Goal: Task Accomplishment & Management: Use online tool/utility

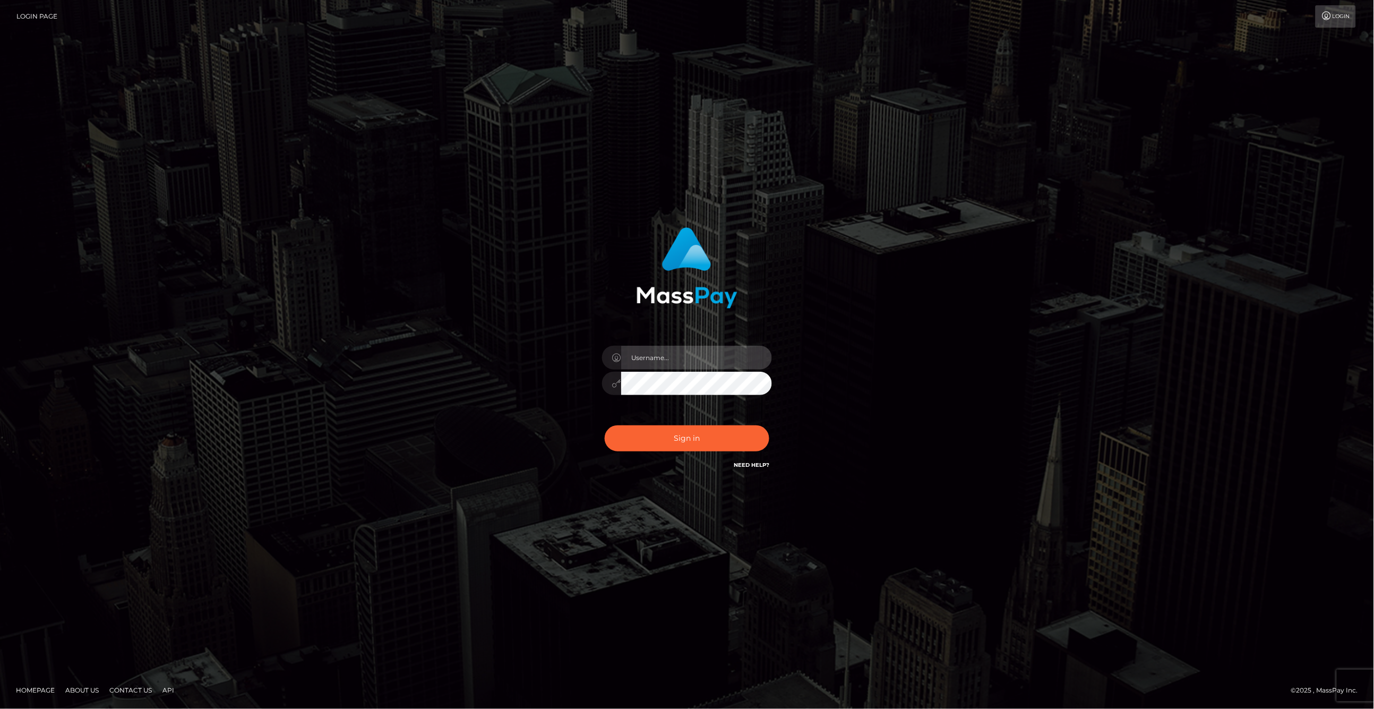
click at [699, 357] on input "text" at bounding box center [696, 358] width 151 height 24
type input "ashbil"
click at [706, 439] on button "Sign in" at bounding box center [687, 438] width 165 height 26
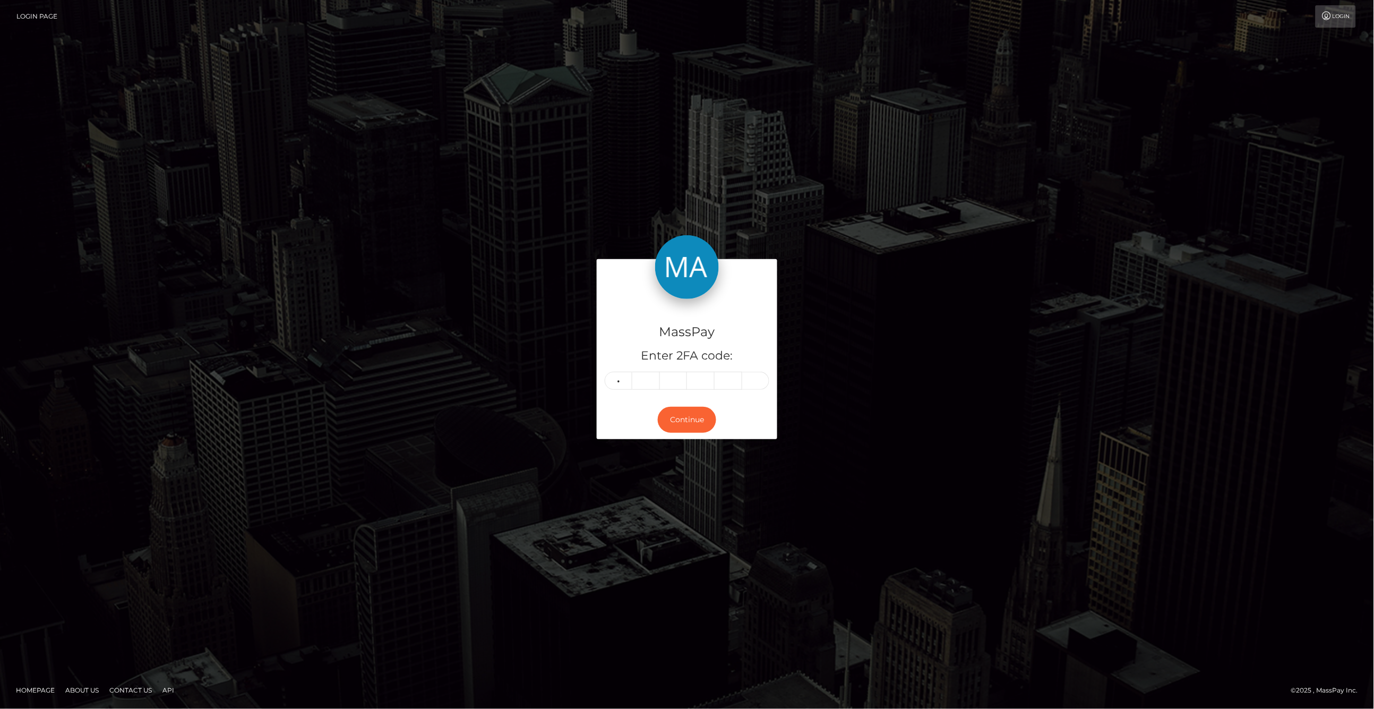
type input "3"
type input "8"
type input "0"
type input "6"
type input "3"
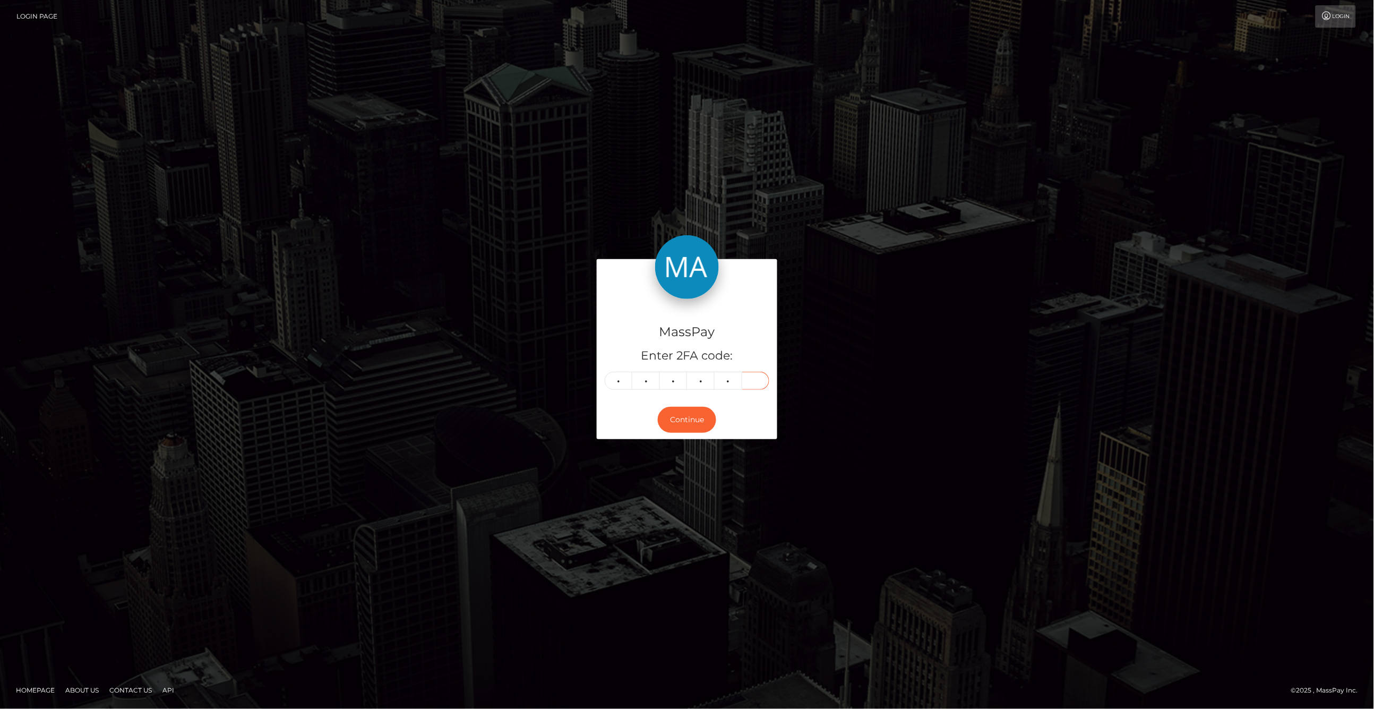
type input "5"
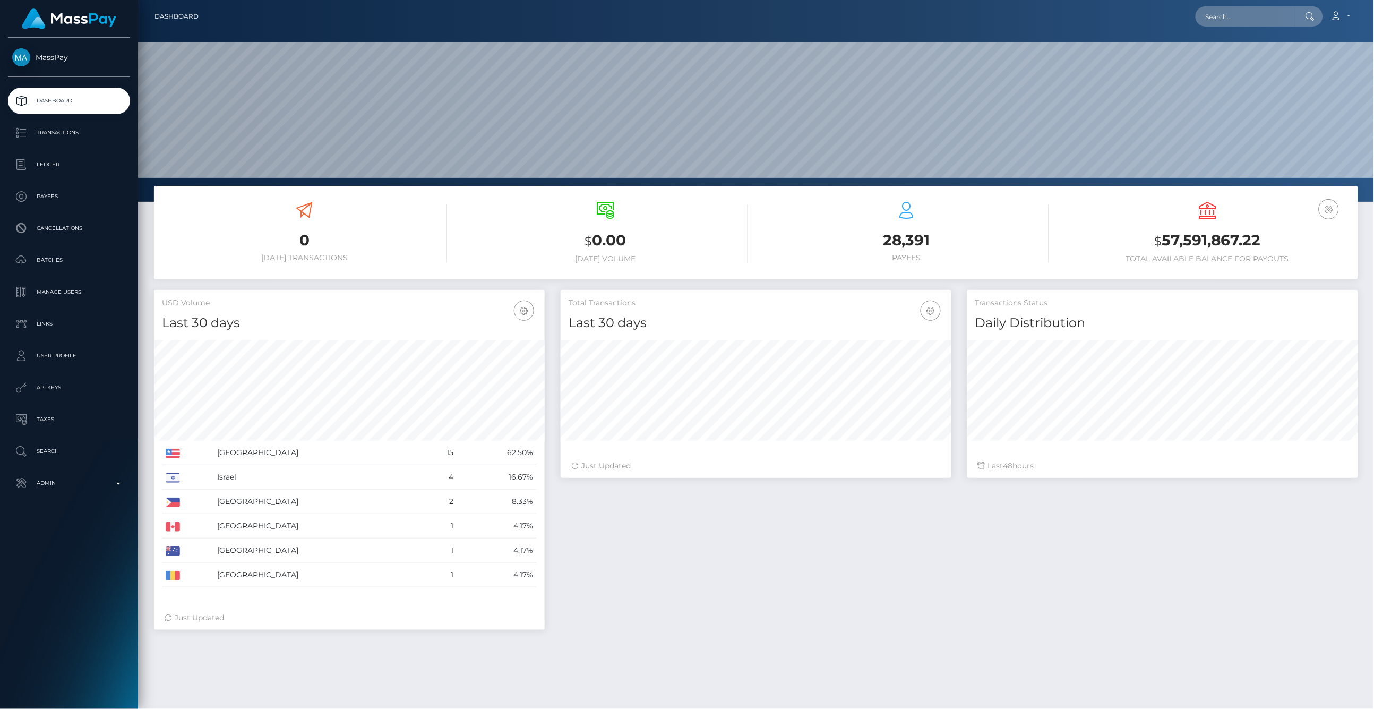
scroll to position [188, 390]
click at [75, 163] on p "Ledger" at bounding box center [69, 165] width 114 height 16
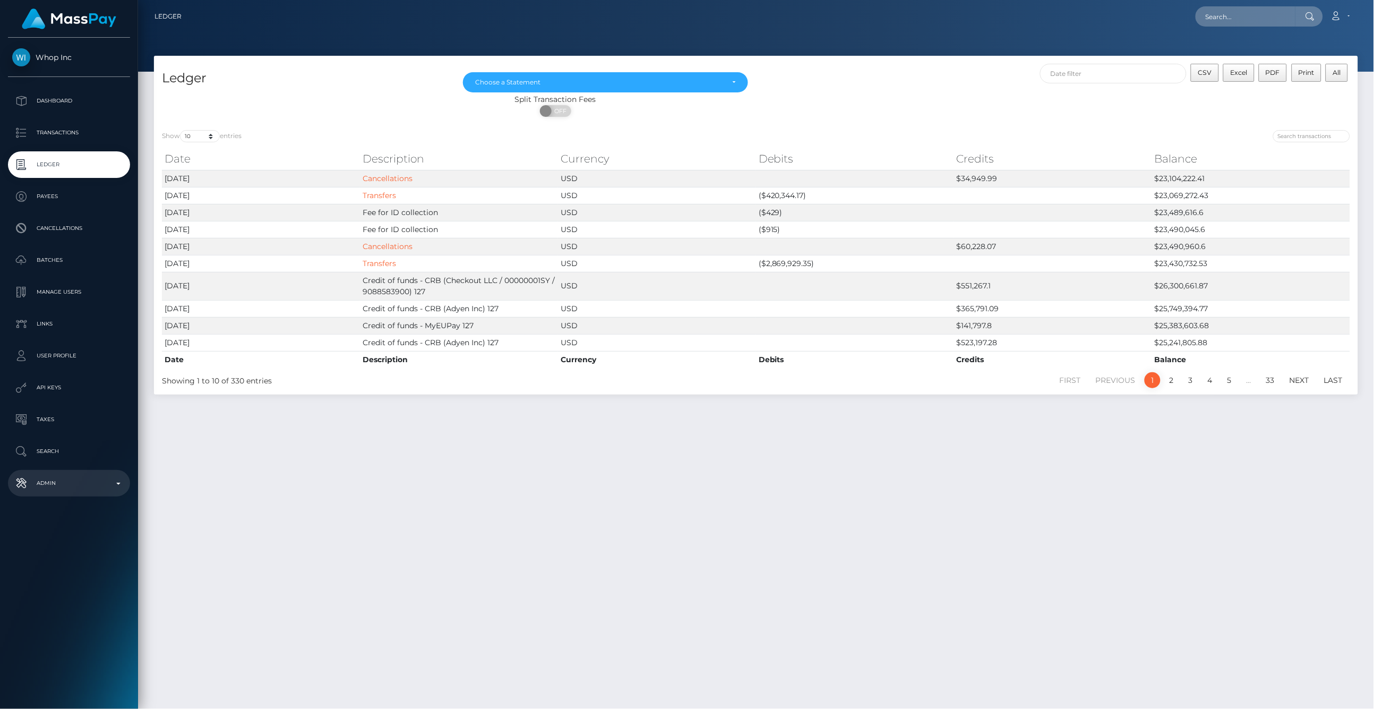
click at [117, 487] on p "Admin" at bounding box center [69, 483] width 114 height 16
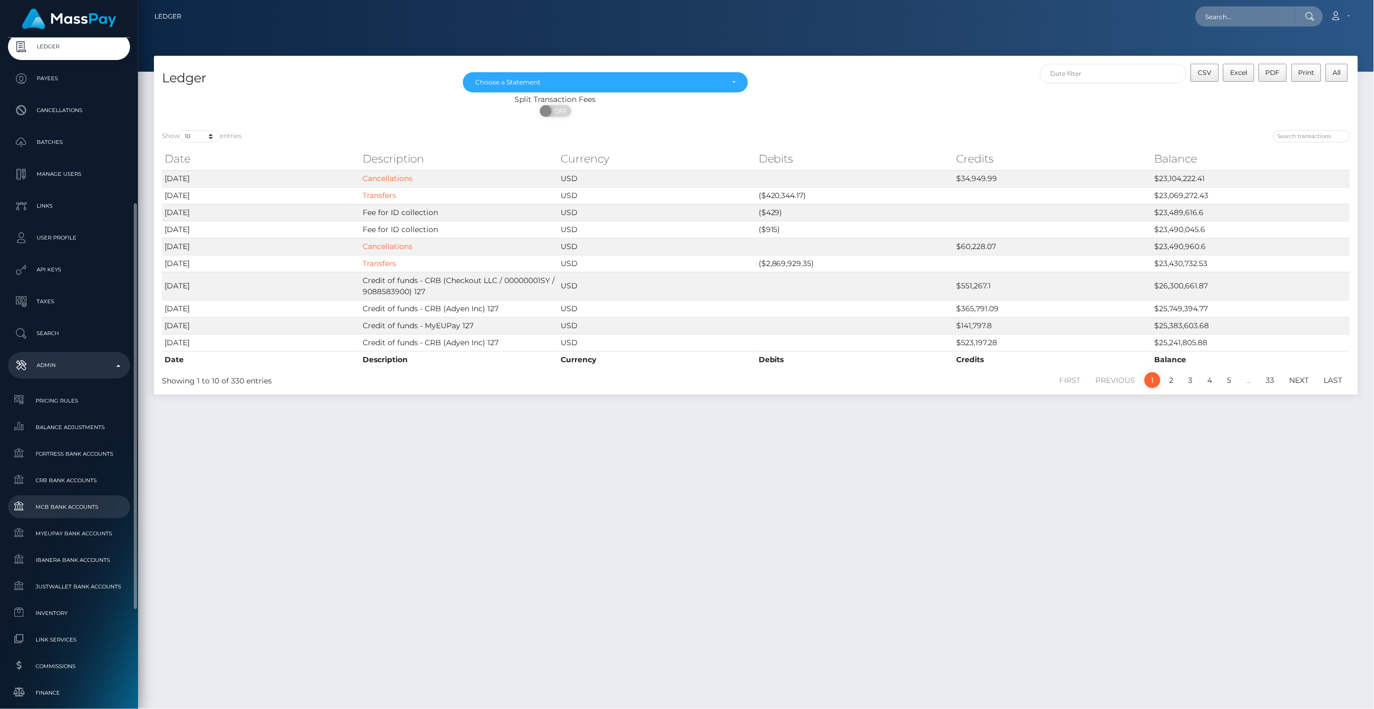
scroll to position [177, 0]
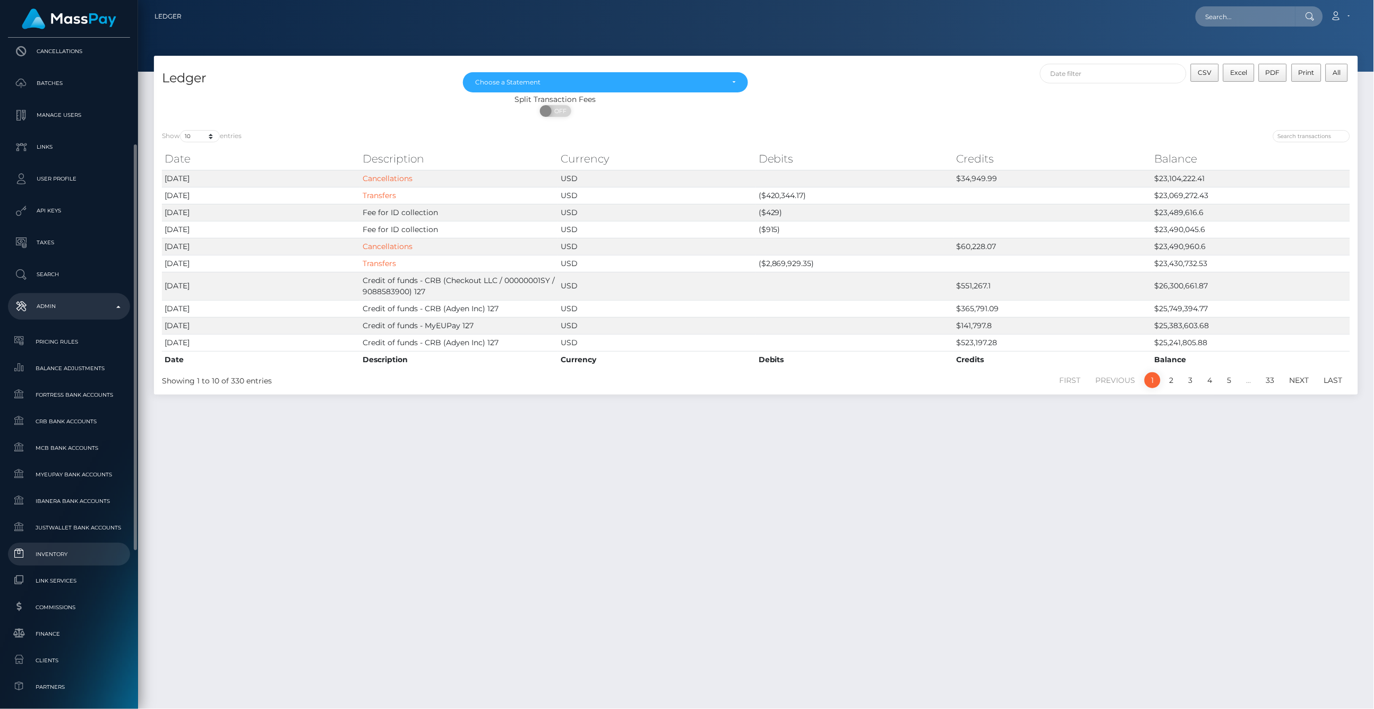
click at [88, 549] on span "Inventory" at bounding box center [69, 554] width 114 height 12
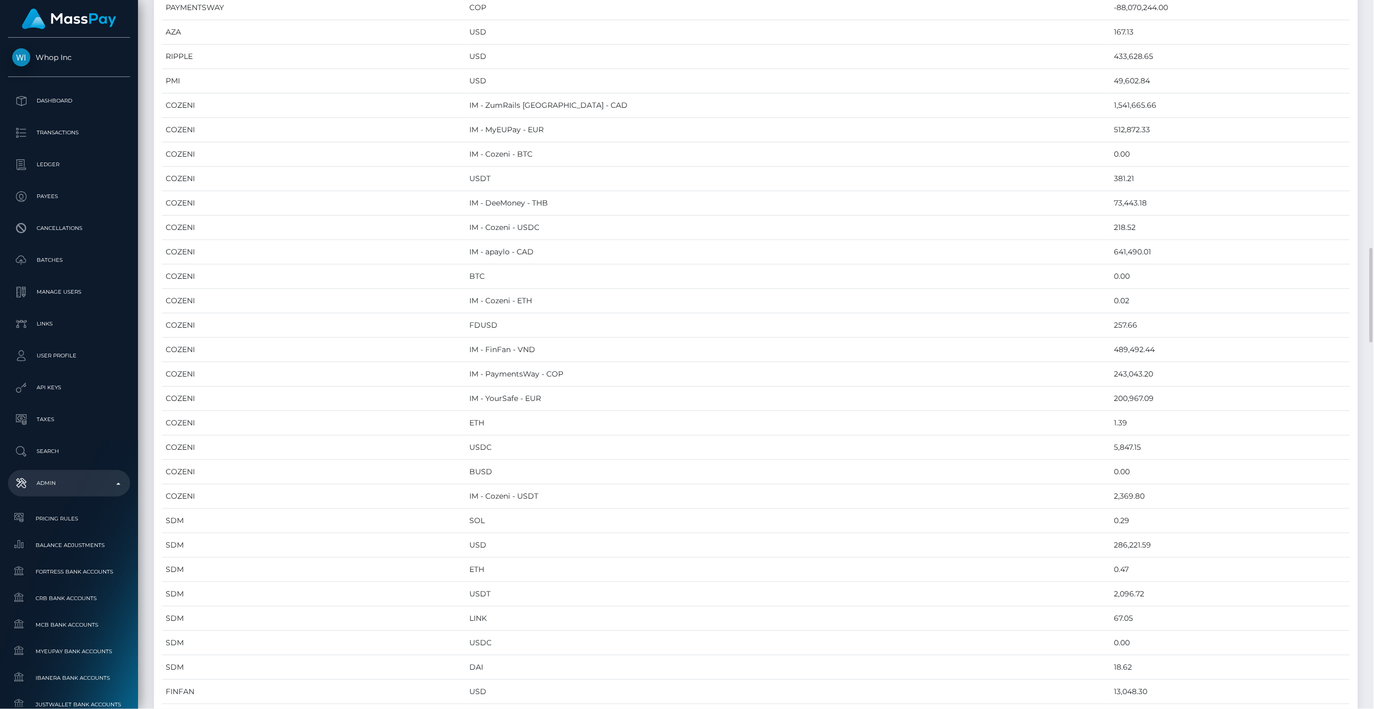
scroll to position [1415, 0]
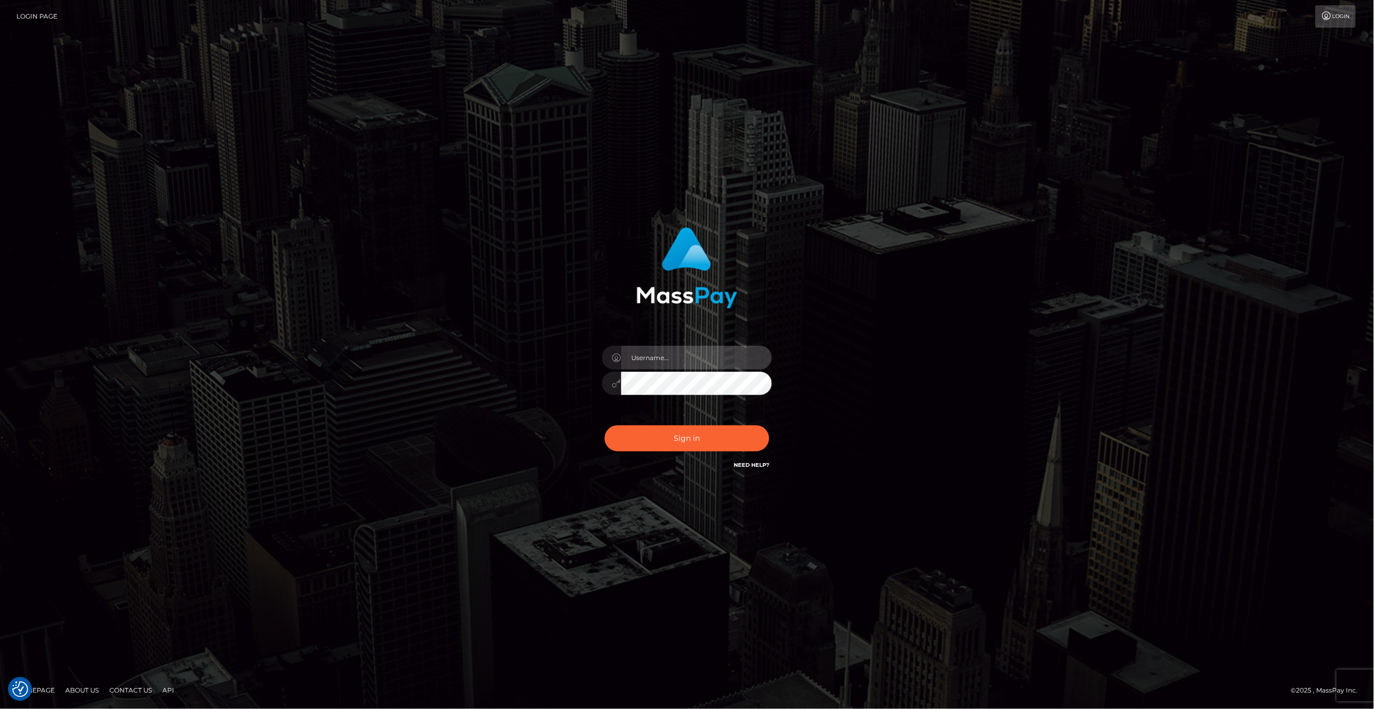
click at [657, 354] on input "text" at bounding box center [696, 358] width 151 height 24
type input "ashbil"
click at [690, 441] on button "Sign in" at bounding box center [687, 438] width 165 height 26
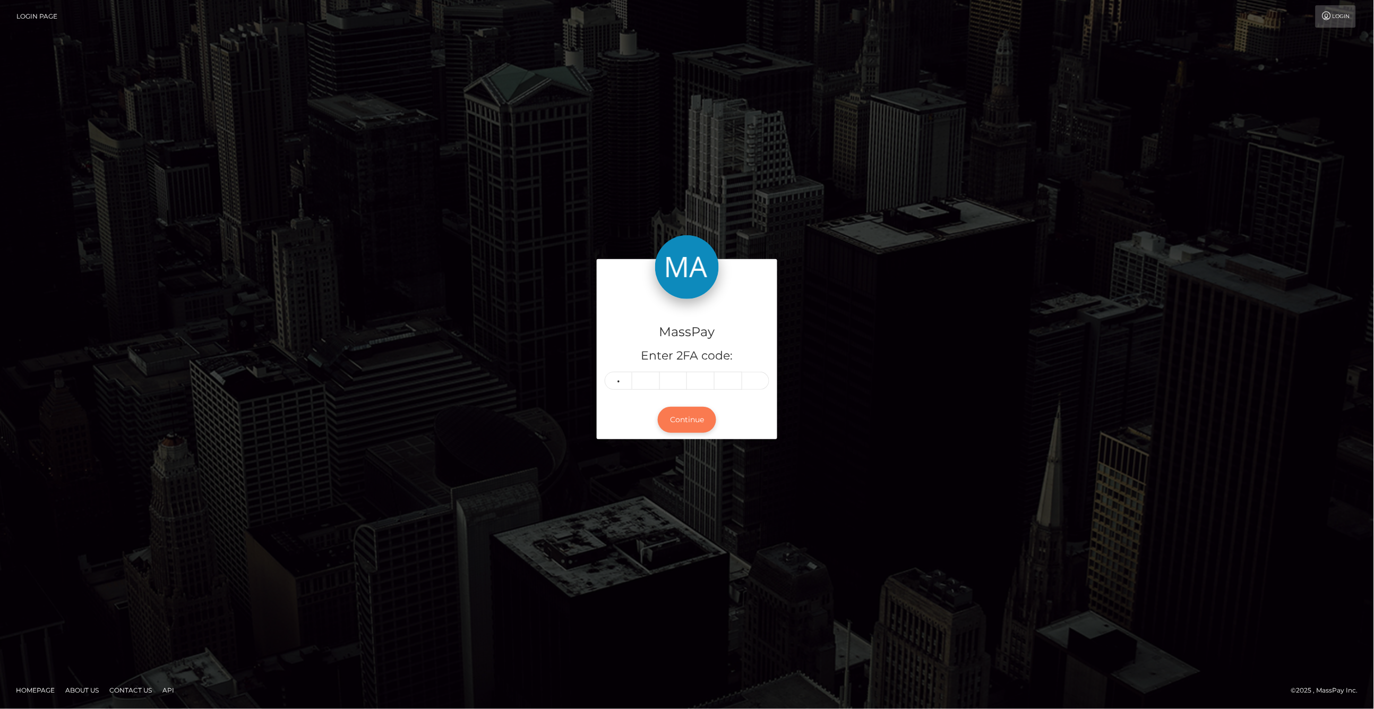
type input "3"
type input "6"
type input "0"
type input "7"
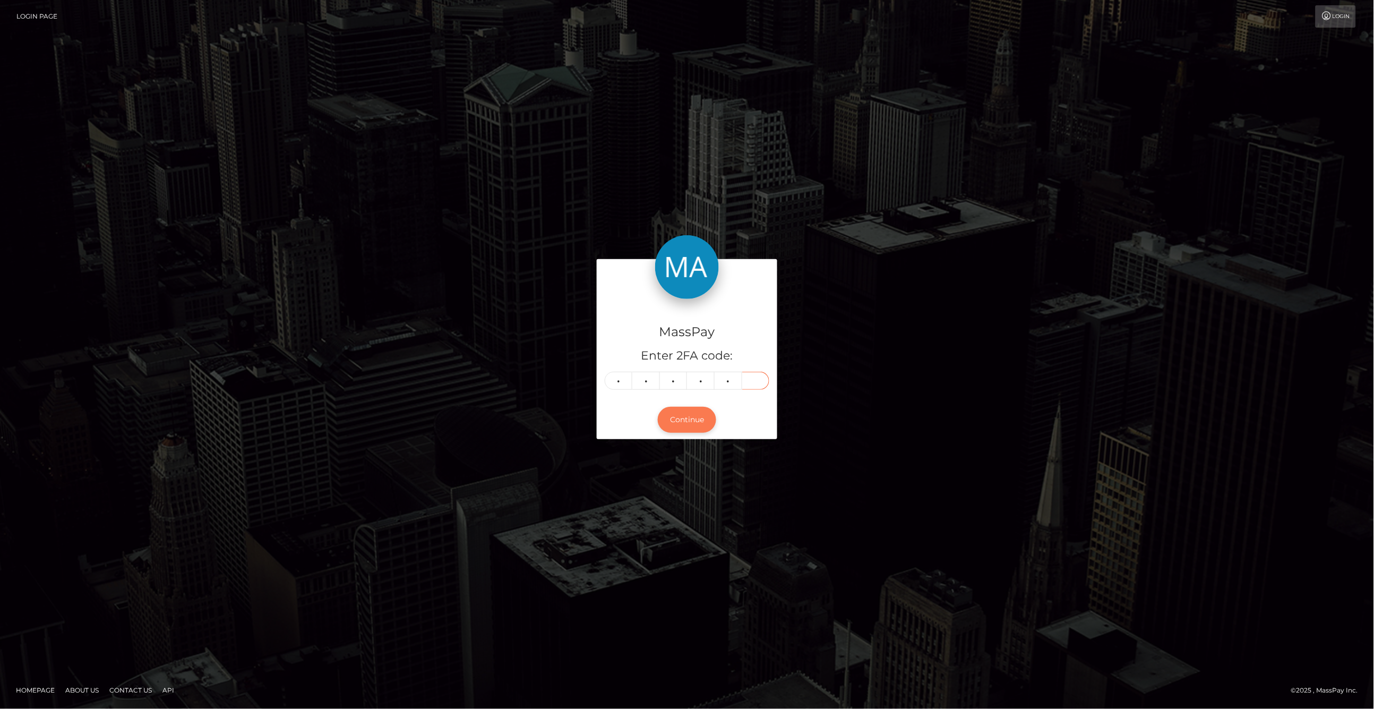
type input "2"
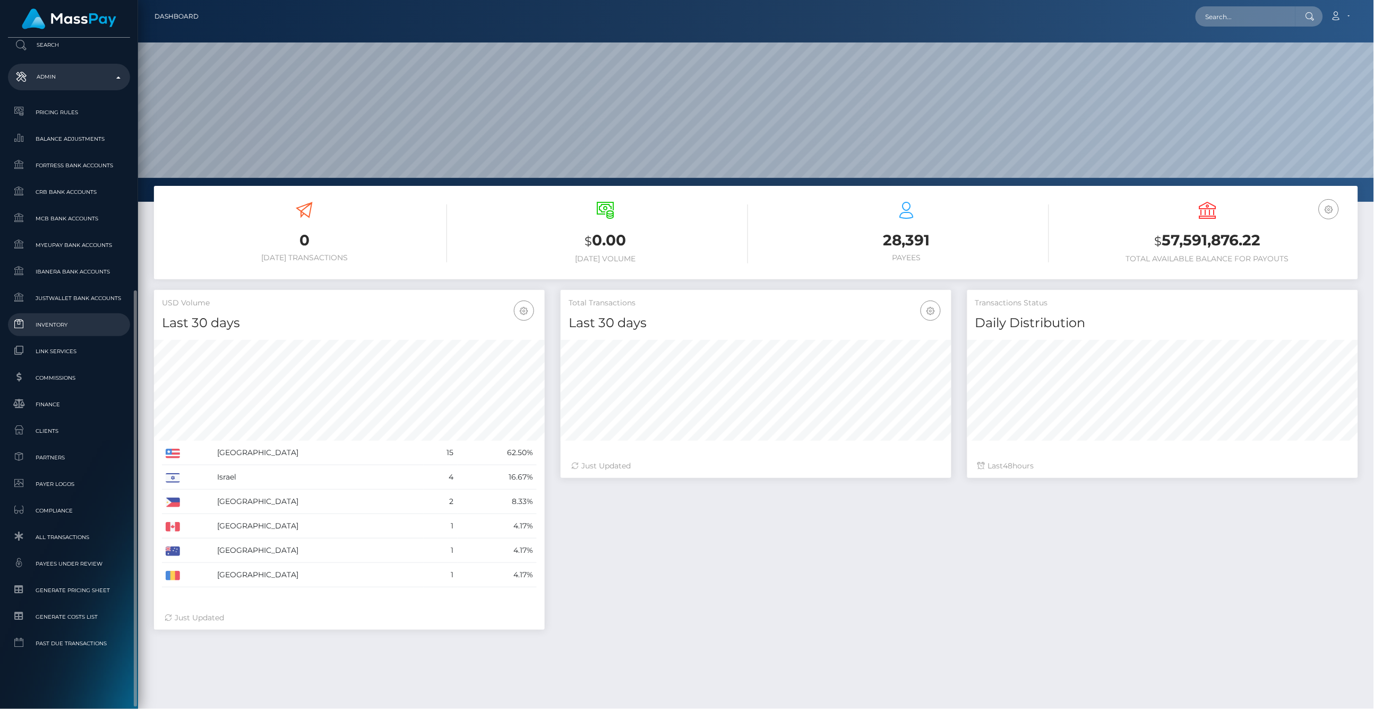
click at [67, 327] on span "Inventory" at bounding box center [69, 325] width 114 height 12
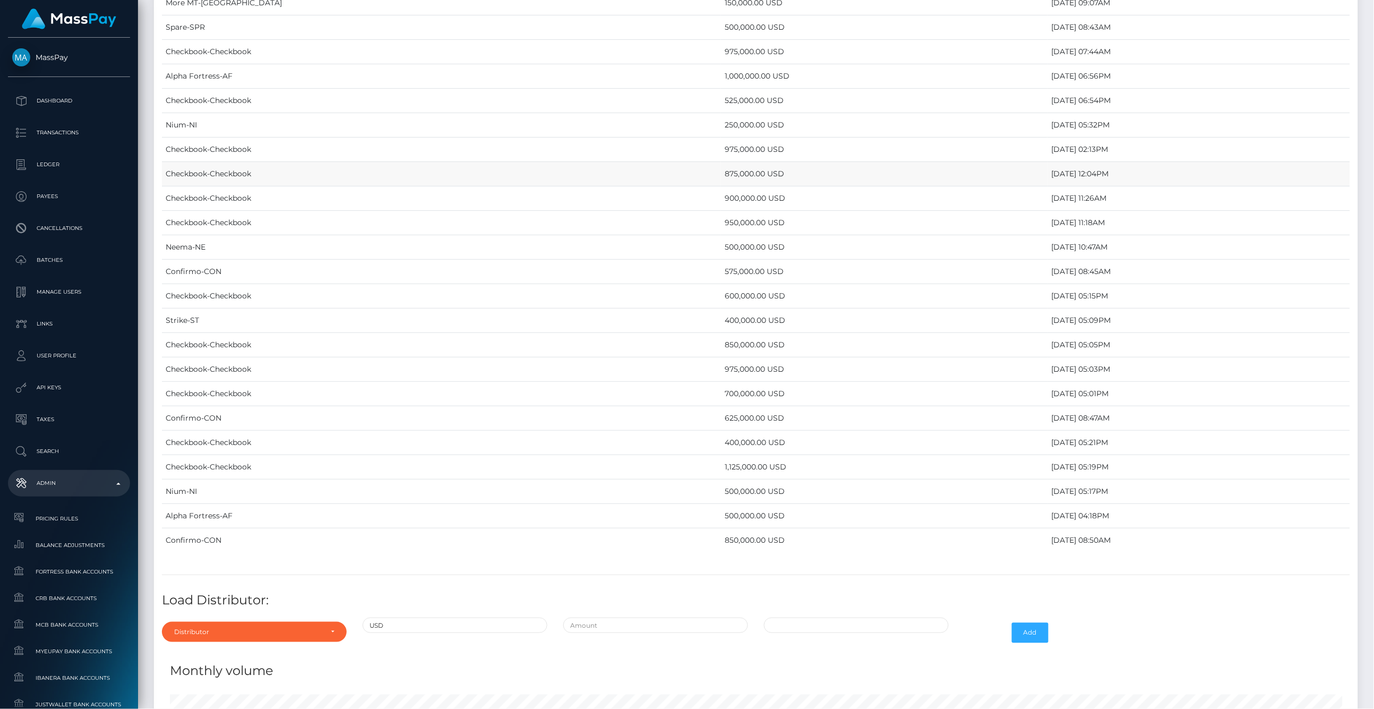
scroll to position [4601, 0]
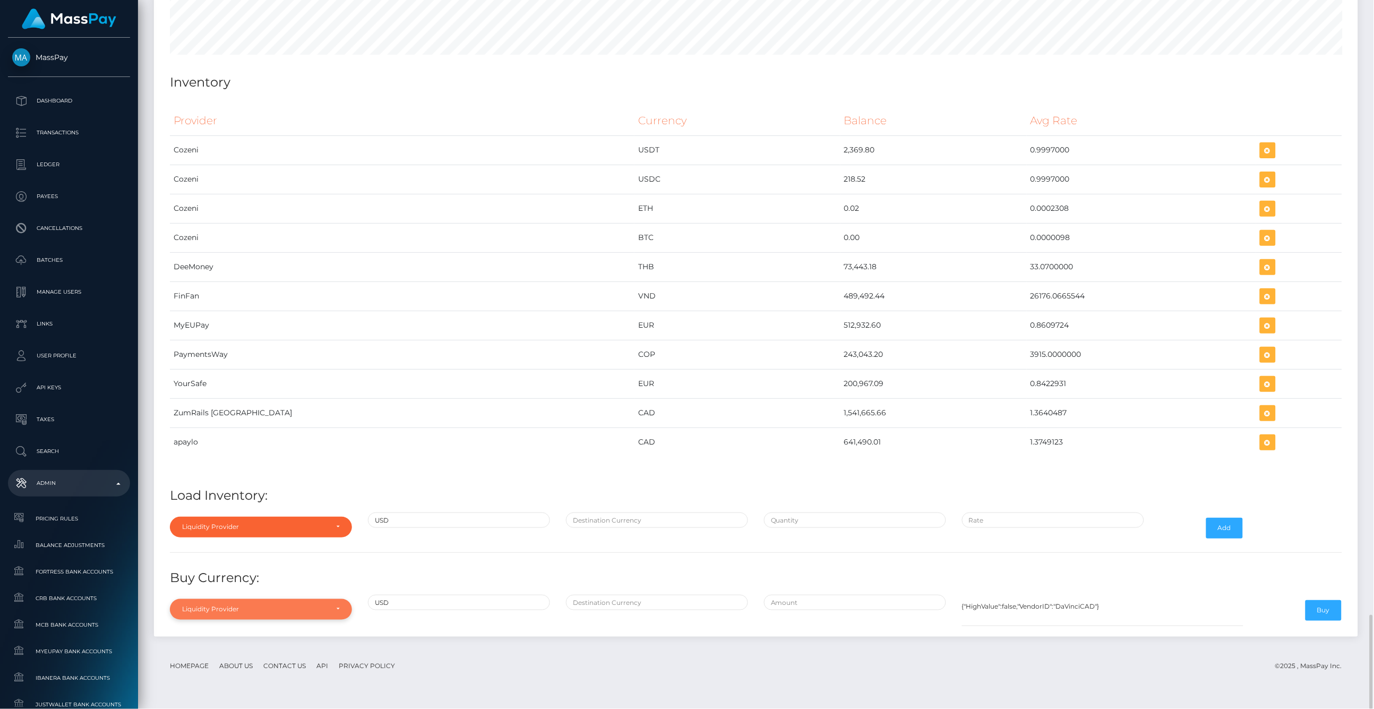
click at [346, 619] on div "Liquidity Provider" at bounding box center [261, 609] width 182 height 20
click at [428, 587] on h4 "Buy Currency:" at bounding box center [756, 578] width 1172 height 19
click at [512, 538] on div "USD" at bounding box center [459, 527] width 198 height 31
click at [460, 528] on input "USD" at bounding box center [459, 519] width 182 height 15
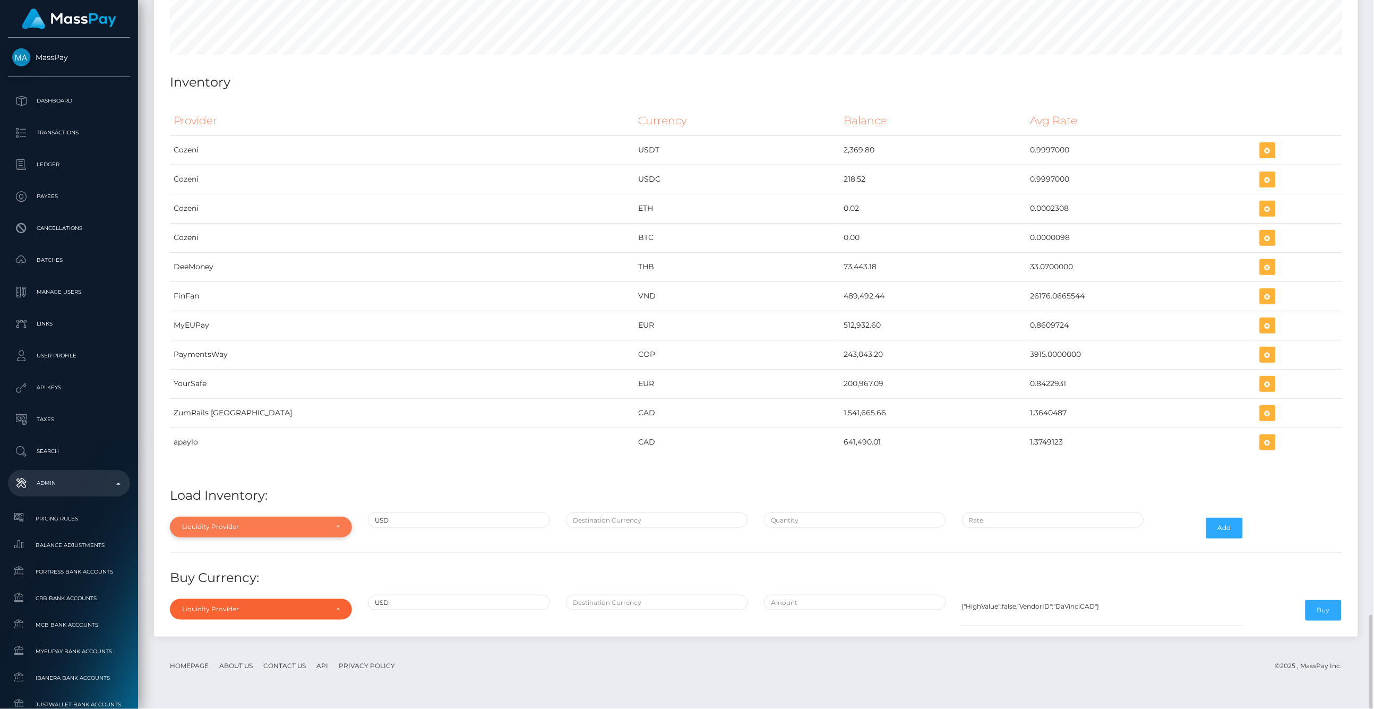
click at [344, 533] on div "Liquidity Provider" at bounding box center [261, 527] width 182 height 20
click at [235, 511] on link "FinFan" at bounding box center [261, 503] width 182 height 20
select select "FinFan"
click at [430, 528] on input "USD" at bounding box center [459, 519] width 182 height 15
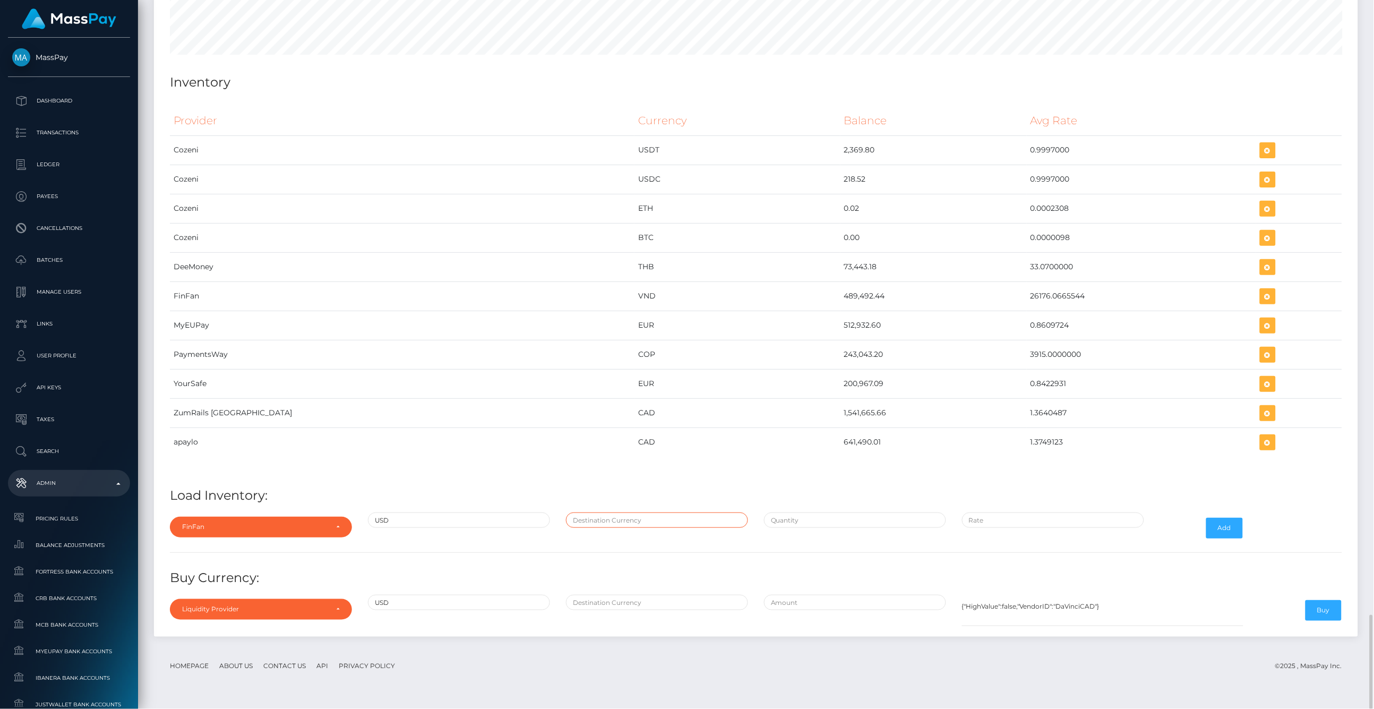
click at [664, 528] on input "text" at bounding box center [657, 519] width 182 height 15
type input "v"
click at [705, 543] on div "v" at bounding box center [657, 527] width 198 height 31
click at [675, 527] on input "v" at bounding box center [657, 519] width 182 height 15
click at [802, 528] on input "text" at bounding box center [855, 519] width 182 height 15
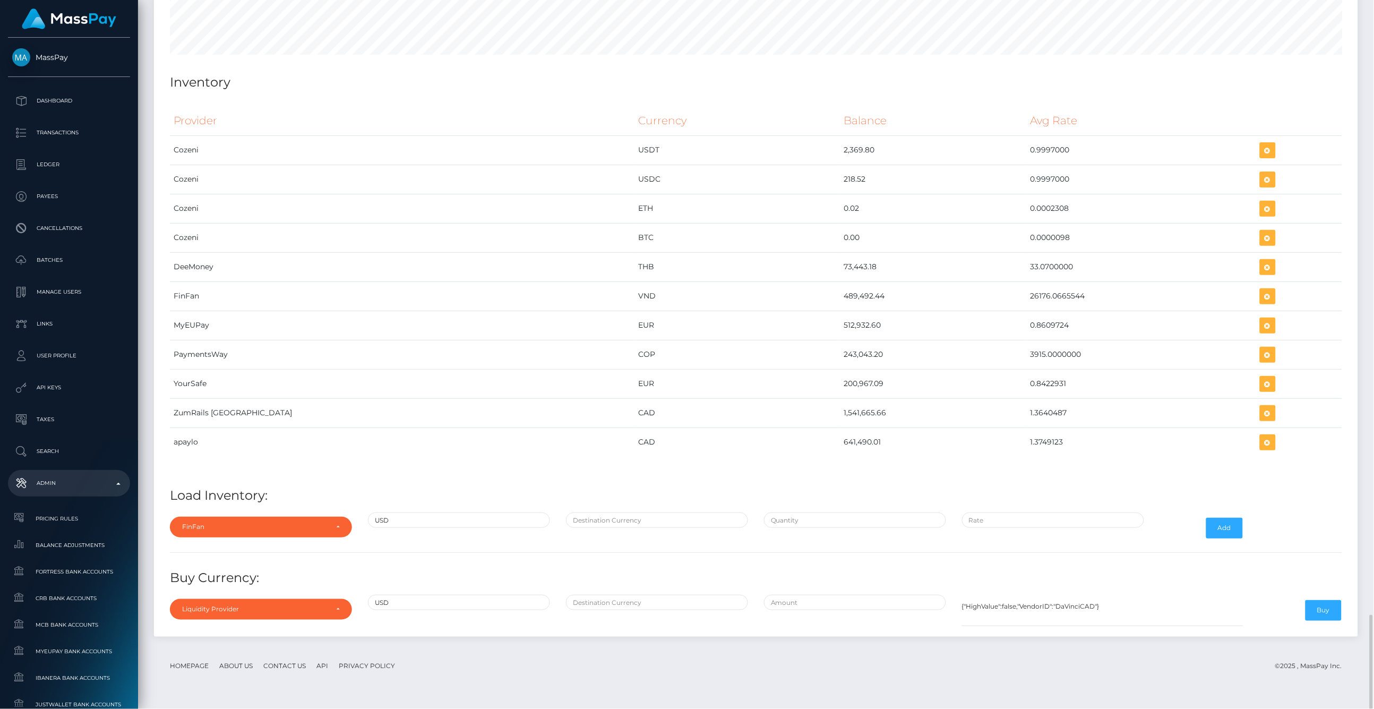
drag, startPoint x: 1018, startPoint y: 519, endPoint x: 1022, endPoint y: 526, distance: 8.1
click at [1018, 519] on div "Provider Currency Balance Avg Rate Cozeni USDT 2,369.80 Load Inventory:" at bounding box center [756, 364] width 1188 height 533
click at [1163, 560] on div "Provider Currency Balance Avg Rate Cozeni USDT 2,369.80 Load Inventory:" at bounding box center [756, 364] width 1188 height 533
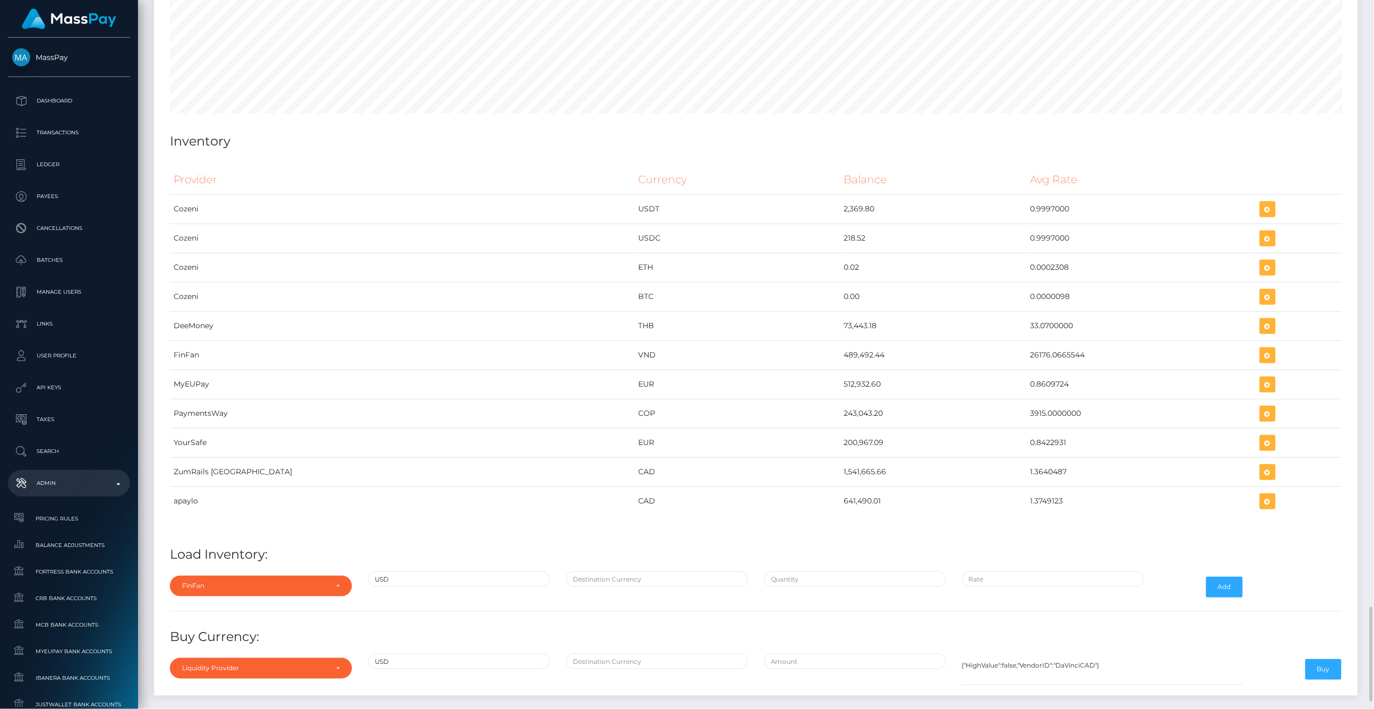
scroll to position [4601, 0]
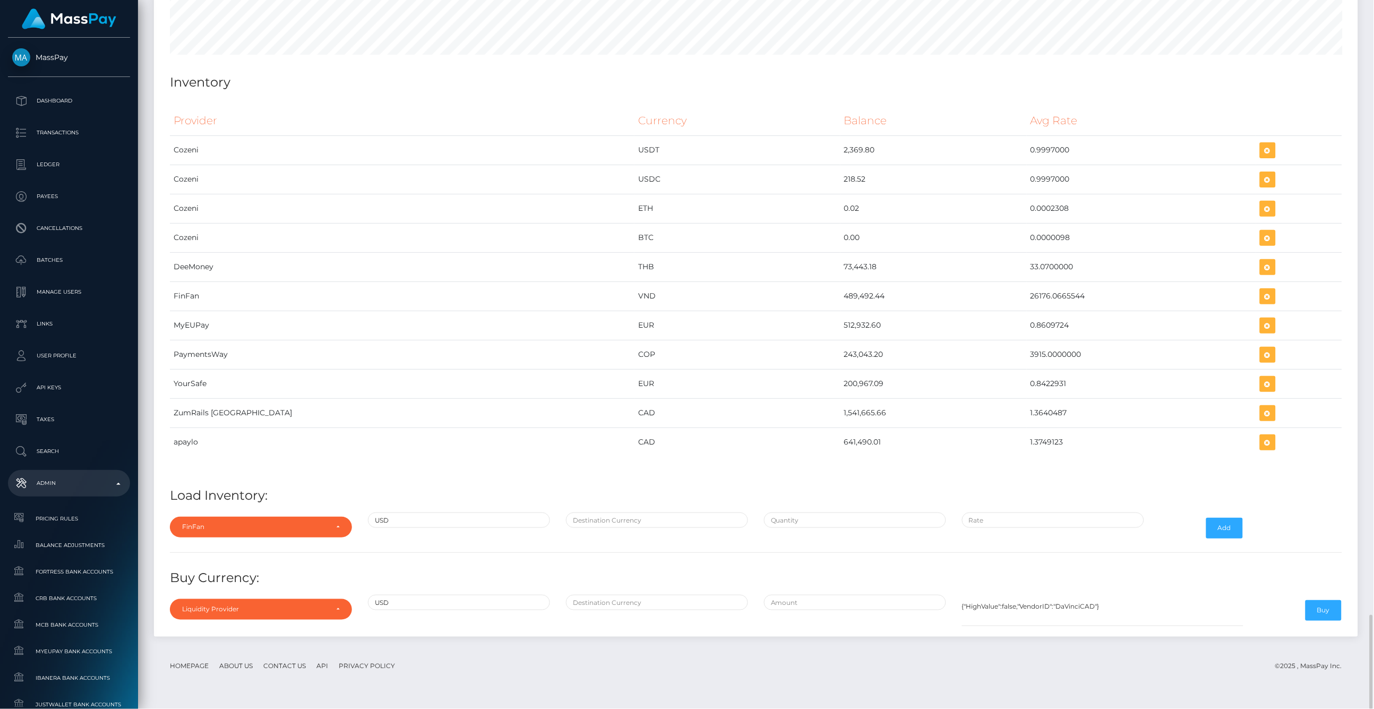
click at [666, 576] on div "Provider Currency Balance Avg Rate Cozeni USDT 2,369.80 Load Inventory:" at bounding box center [756, 364] width 1188 height 533
click at [984, 528] on input "text" at bounding box center [1053, 519] width 182 height 15
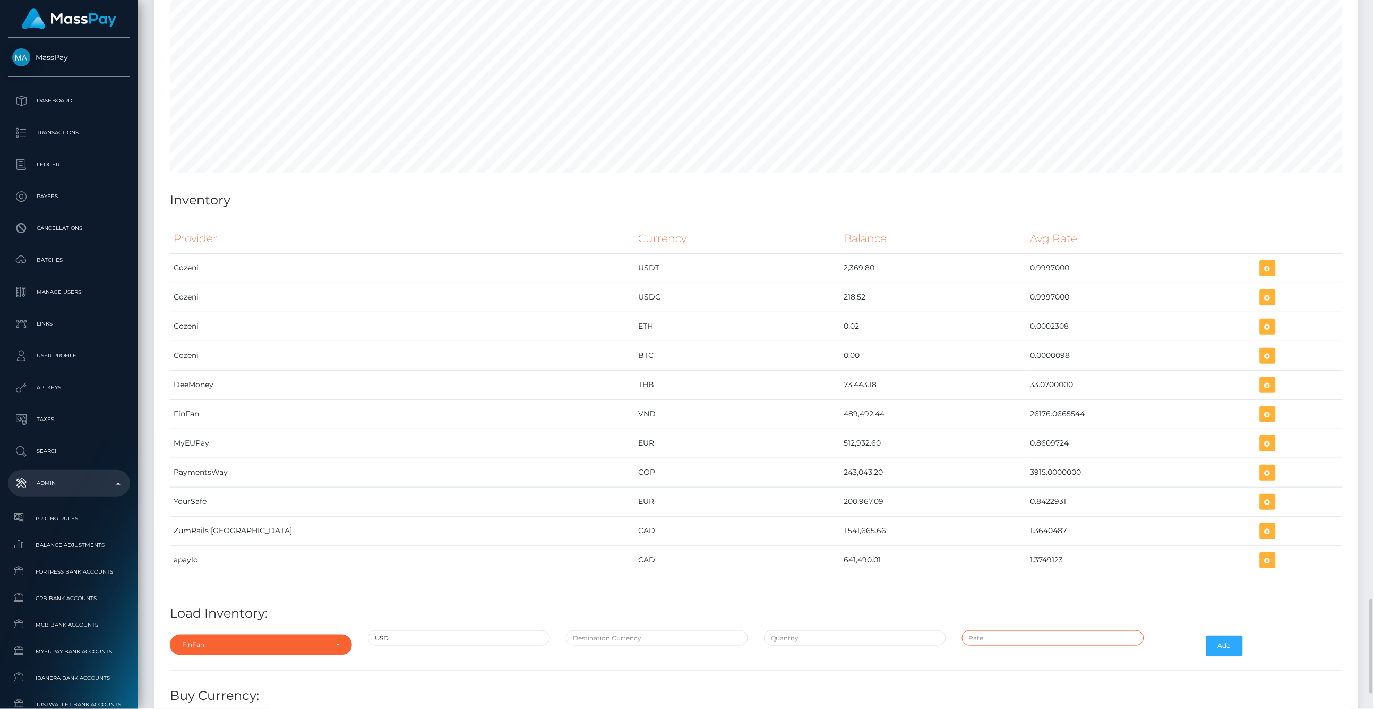
scroll to position [4542, 0]
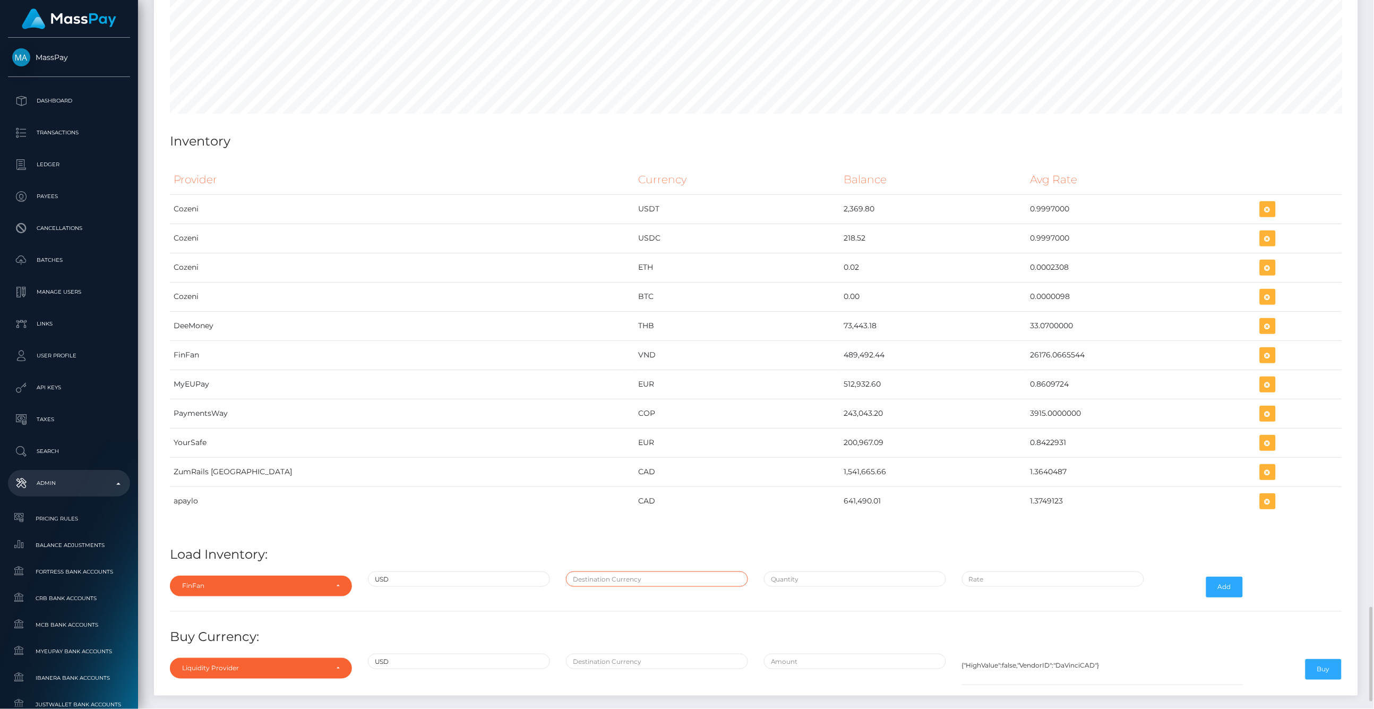
click at [639, 587] on input "text" at bounding box center [657, 578] width 182 height 15
type input "VND"
drag, startPoint x: 790, startPoint y: 579, endPoint x: 794, endPoint y: 585, distance: 7.5
click at [792, 580] on div "Provider Currency Balance Avg Rate Cozeni USDT 2,369.80 Load Inventory:" at bounding box center [756, 423] width 1188 height 533
click at [796, 587] on input "text" at bounding box center [855, 578] width 182 height 15
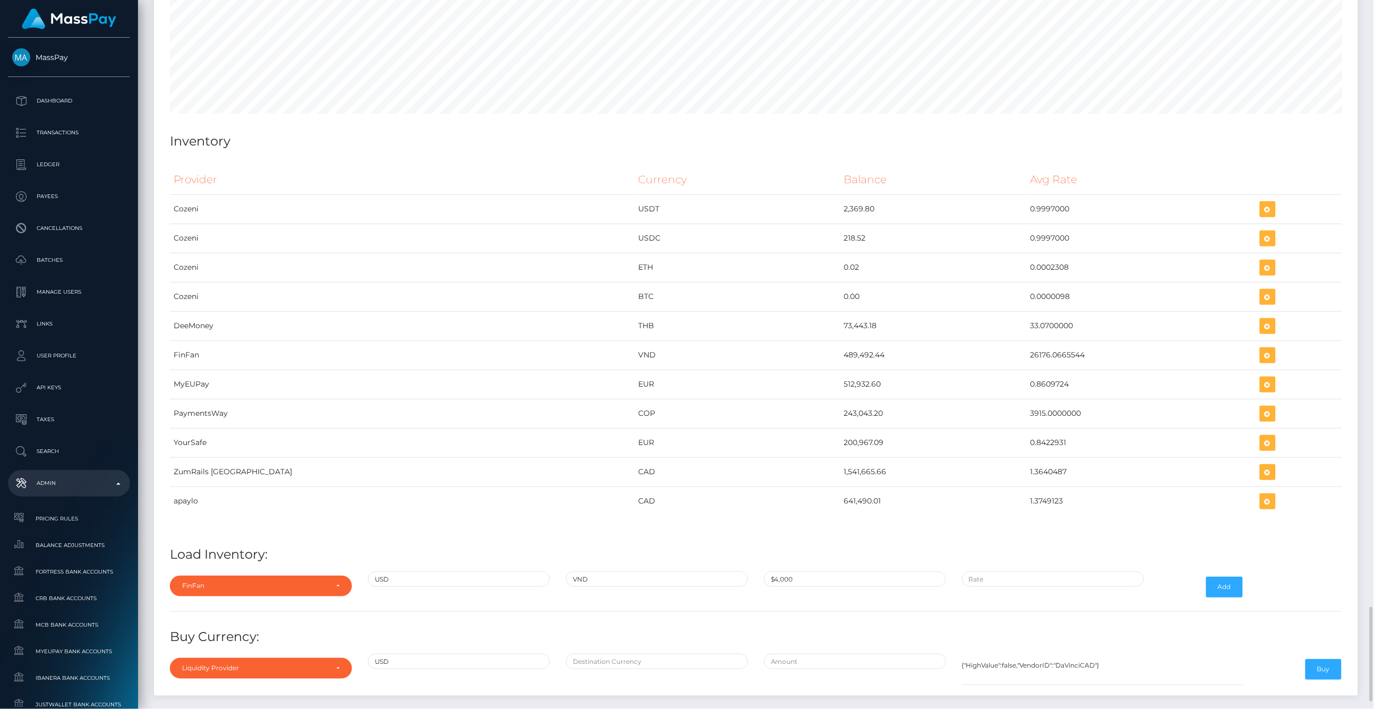
type input "$4,000.0000000"
click at [995, 587] on input "text" at bounding box center [1053, 578] width 182 height 15
type input "$26,382.5000000"
click at [1223, 593] on button "Add" at bounding box center [1224, 587] width 37 height 20
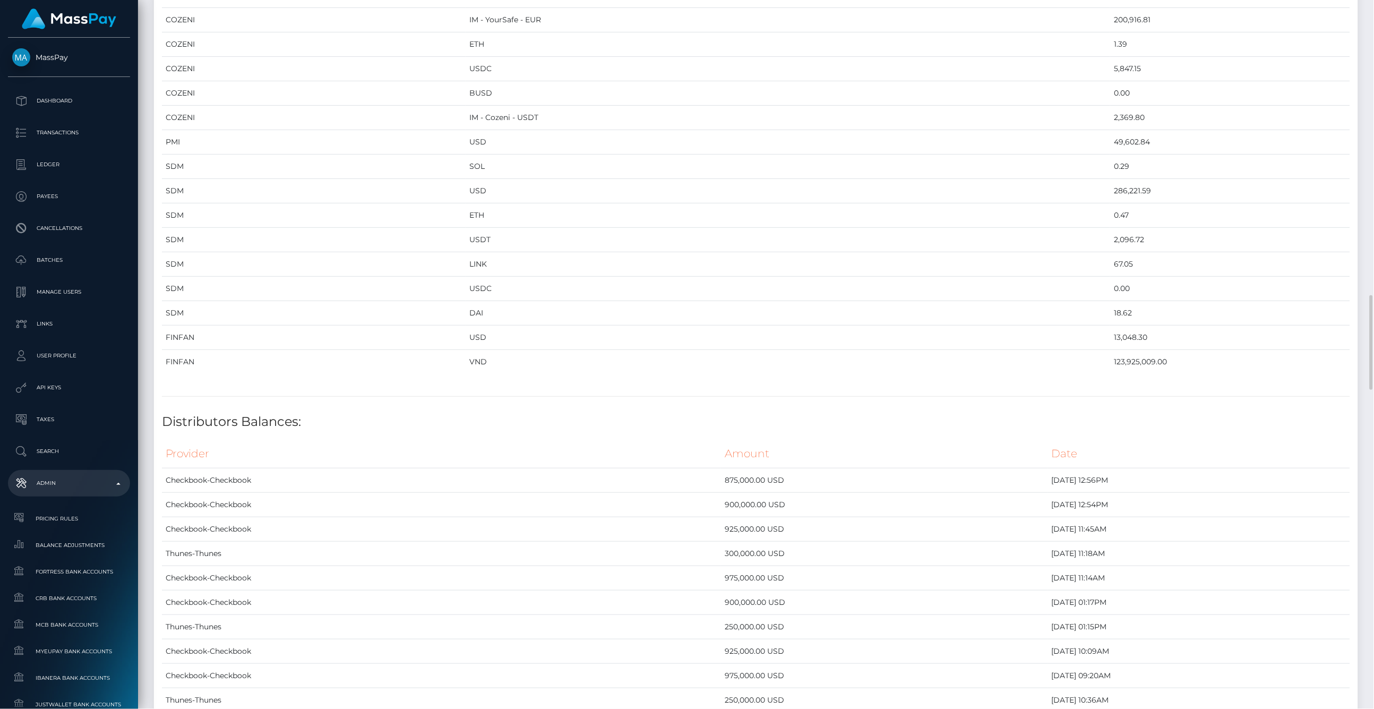
scroll to position [1652, 0]
